Goal: Information Seeking & Learning: Learn about a topic

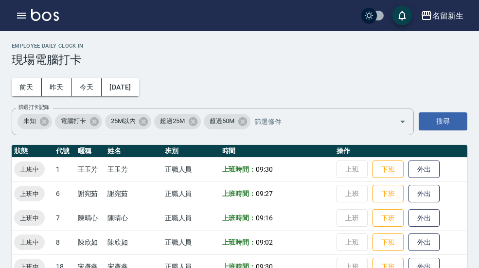
scroll to position [29, 0]
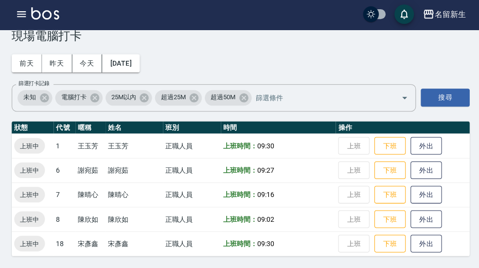
click at [30, 14] on button "button" at bounding box center [21, 15] width 19 height 19
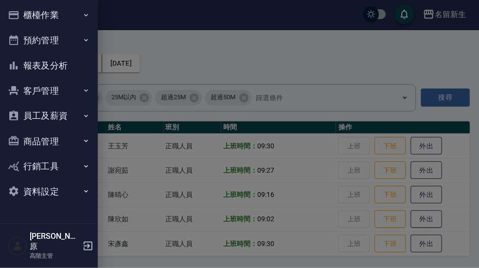
click at [87, 7] on button "櫃檯作業" at bounding box center [48, 16] width 89 height 25
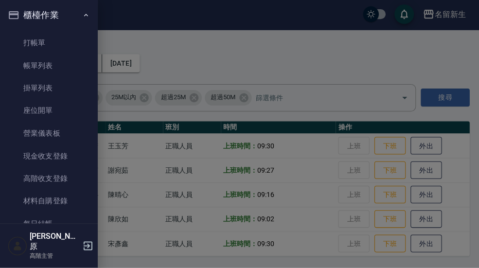
scroll to position [0, 0]
click at [86, 16] on icon "button" at bounding box center [86, 16] width 8 height 8
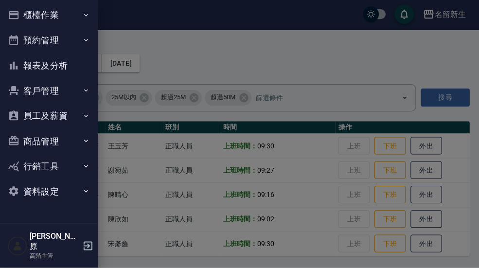
scroll to position [0, 0]
click at [74, 64] on button "報表及分析" at bounding box center [48, 66] width 89 height 25
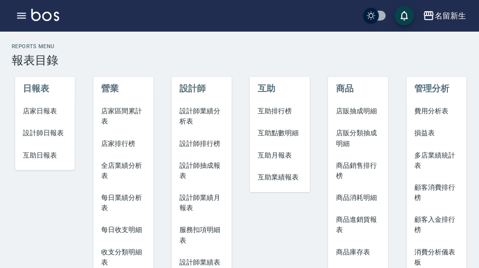
click at [218, 148] on li "設計師排行榜" at bounding box center [201, 143] width 60 height 22
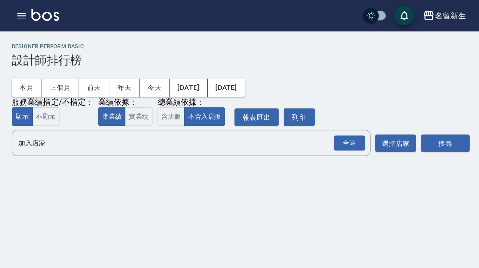
click at [28, 85] on button "本月" at bounding box center [27, 87] width 30 height 18
click at [48, 117] on button "不顯示" at bounding box center [45, 116] width 27 height 19
click at [348, 146] on div "全選" at bounding box center [347, 142] width 31 height 15
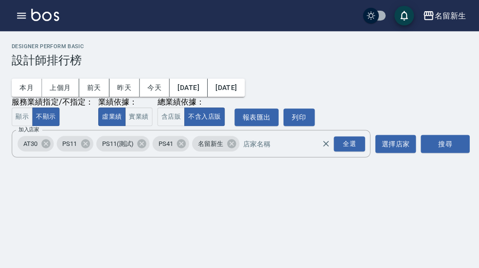
click at [451, 146] on button "搜尋" at bounding box center [443, 143] width 49 height 18
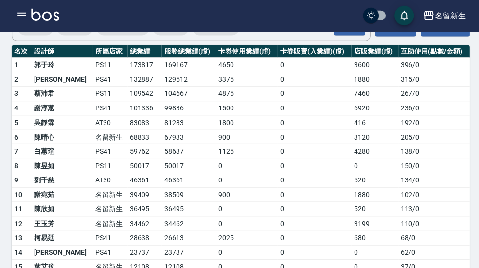
scroll to position [116, 0]
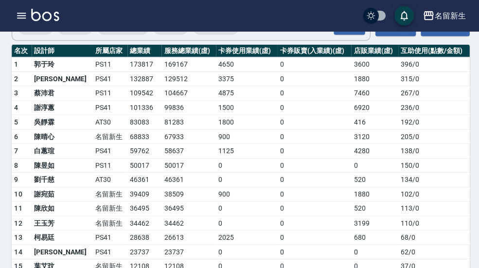
click at [443, 16] on div "名留新生" at bounding box center [447, 16] width 31 height 12
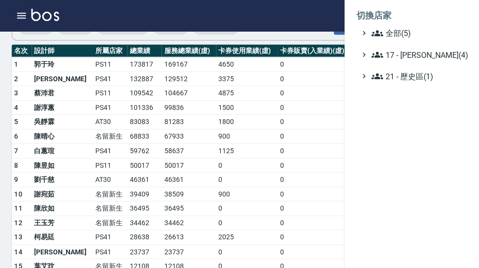
click at [430, 35] on span "全部(5)" at bounding box center [417, 33] width 94 height 12
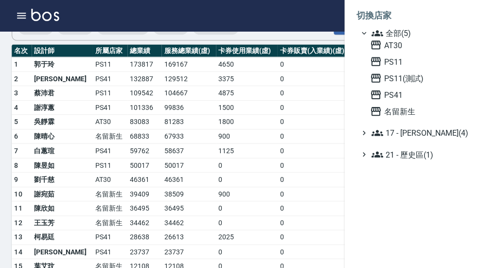
click at [421, 67] on span "PS11" at bounding box center [415, 61] width 95 height 12
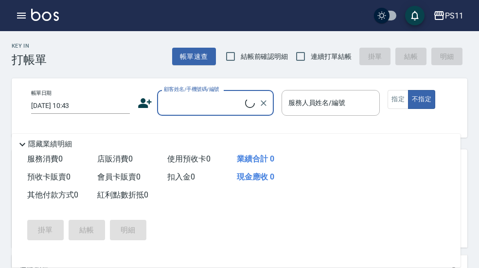
scroll to position [28, 0]
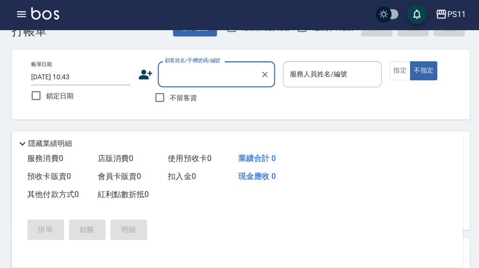
click at [28, 21] on button "button" at bounding box center [21, 15] width 19 height 19
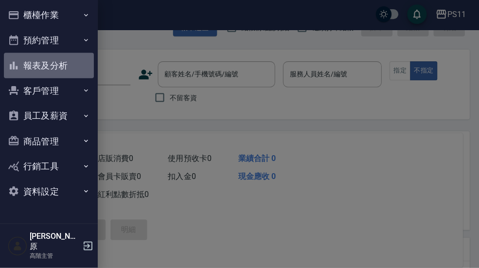
click at [73, 67] on button "報表及分析" at bounding box center [48, 66] width 89 height 25
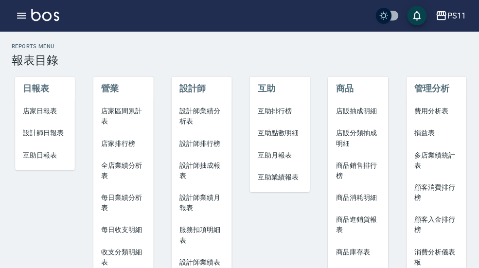
click at [209, 199] on span "設計師業績月報表" at bounding box center [200, 202] width 44 height 20
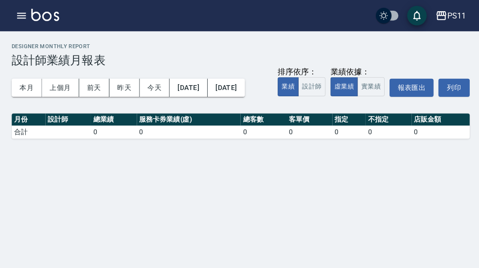
click at [29, 89] on button "本月" at bounding box center [27, 87] width 30 height 18
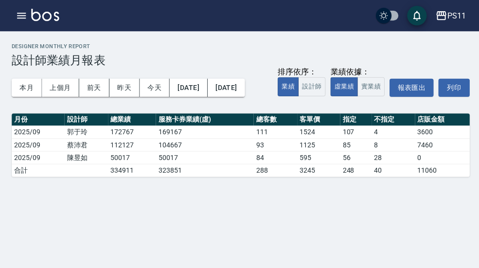
click at [66, 84] on button "上個月" at bounding box center [60, 87] width 37 height 18
click at [206, 91] on button "[DATE]" at bounding box center [187, 87] width 37 height 18
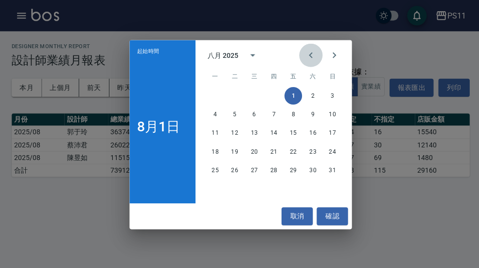
click at [312, 81] on span "六" at bounding box center [311, 75] width 18 height 19
click at [313, 87] on button "2" at bounding box center [311, 96] width 18 height 18
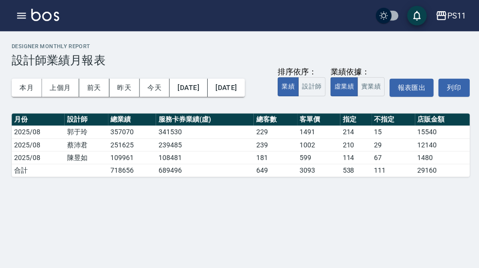
click at [199, 82] on button "[DATE]" at bounding box center [187, 87] width 37 height 18
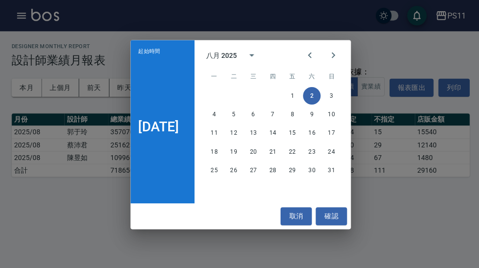
click at [318, 84] on span "六" at bounding box center [310, 75] width 18 height 19
click at [253, 88] on div "1 2 3" at bounding box center [272, 96] width 156 height 18
click at [249, 86] on div "1 2 3 4 5 6 7 8 9 10 11 12 13 14 15 16 17 18 19 20 21 22 23 24 25 26 27 28 29 3…" at bounding box center [272, 132] width 156 height 93
click at [224, 84] on div "一 二 三 四 五 六 日" at bounding box center [272, 75] width 156 height 19
click at [229, 85] on span "二" at bounding box center [233, 75] width 18 height 19
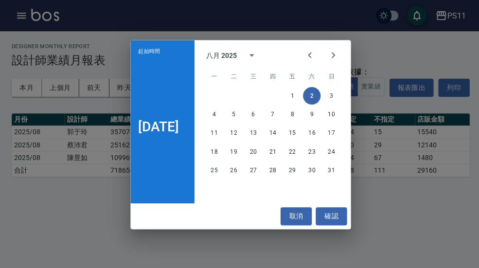
click at [245, 83] on span "三" at bounding box center [252, 75] width 18 height 19
click at [297, 120] on button "8" at bounding box center [291, 114] width 18 height 18
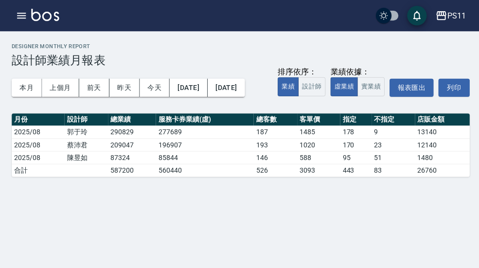
click at [206, 82] on button "[DATE]" at bounding box center [187, 87] width 37 height 18
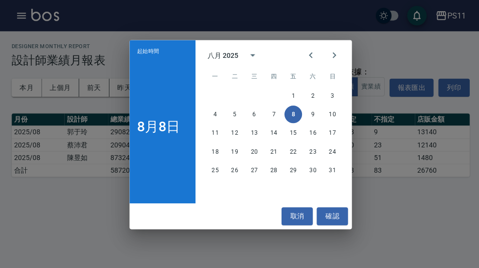
click at [237, 82] on span "二" at bounding box center [234, 75] width 18 height 19
click at [246, 81] on span "三" at bounding box center [253, 75] width 18 height 19
click at [243, 82] on div "一 二 三 四 五 六 日" at bounding box center [272, 75] width 156 height 19
click at [332, 81] on span "日" at bounding box center [331, 75] width 18 height 19
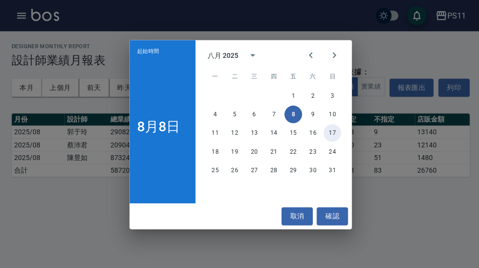
click at [335, 126] on button "17" at bounding box center [331, 133] width 18 height 18
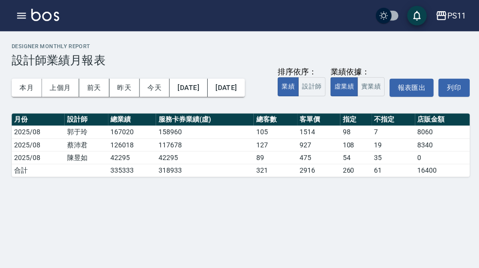
click at [33, 87] on button "本月" at bounding box center [27, 87] width 30 height 18
click at [195, 87] on button "[DATE]" at bounding box center [187, 87] width 37 height 18
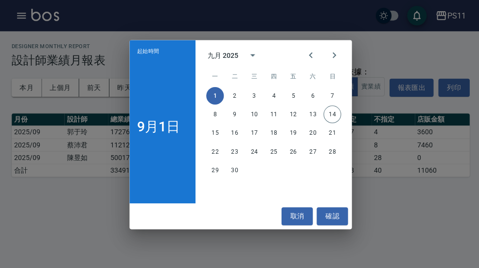
click at [240, 86] on div "1 2 3 4 5 6 7 8 9 10 11 12 13 14 15 16 17 18 19 20 21 22 23 24 25 26 27 28 29 30" at bounding box center [272, 132] width 156 height 93
click at [247, 82] on span "三" at bounding box center [253, 75] width 18 height 19
click at [252, 80] on span "三" at bounding box center [253, 75] width 18 height 19
click at [249, 83] on span "三" at bounding box center [253, 75] width 18 height 19
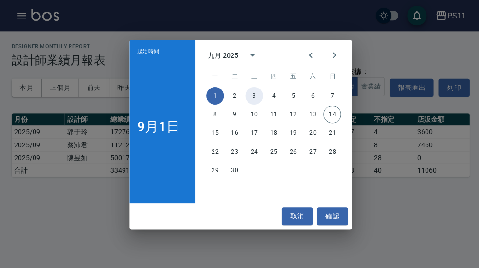
click at [252, 89] on button "3" at bounding box center [253, 96] width 18 height 18
